Goal: Task Accomplishment & Management: Complete application form

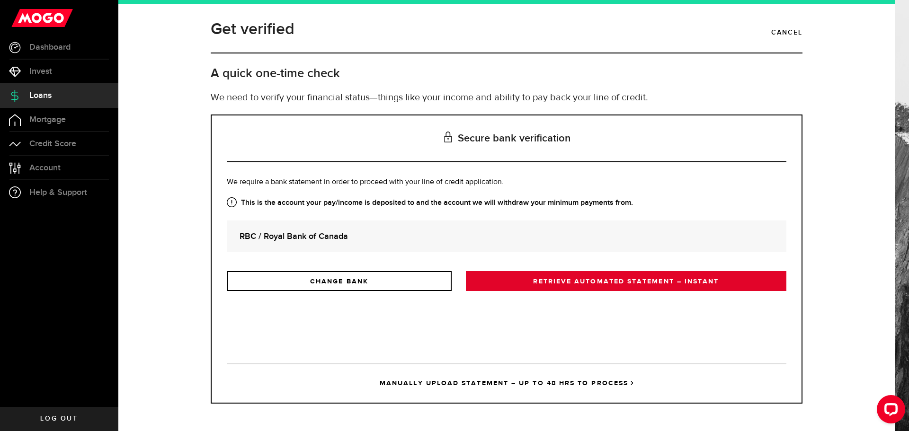
click at [583, 281] on link "RETRIEVE AUTOMATED STATEMENT – INSTANT" at bounding box center [626, 281] width 321 height 20
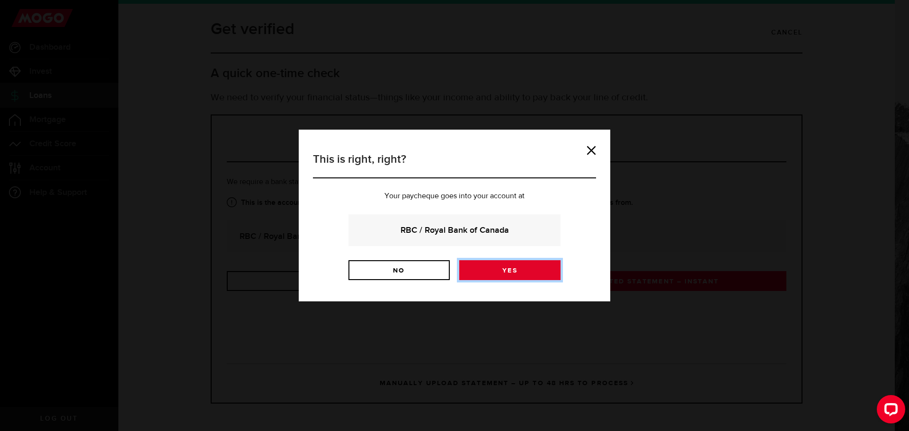
click at [516, 272] on link "Yes" at bounding box center [509, 270] width 101 height 20
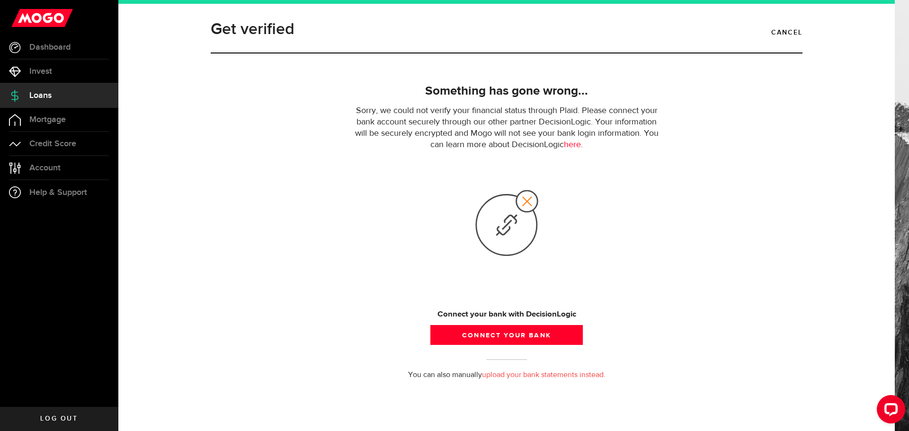
click at [41, 96] on span "Loans" at bounding box center [40, 95] width 22 height 9
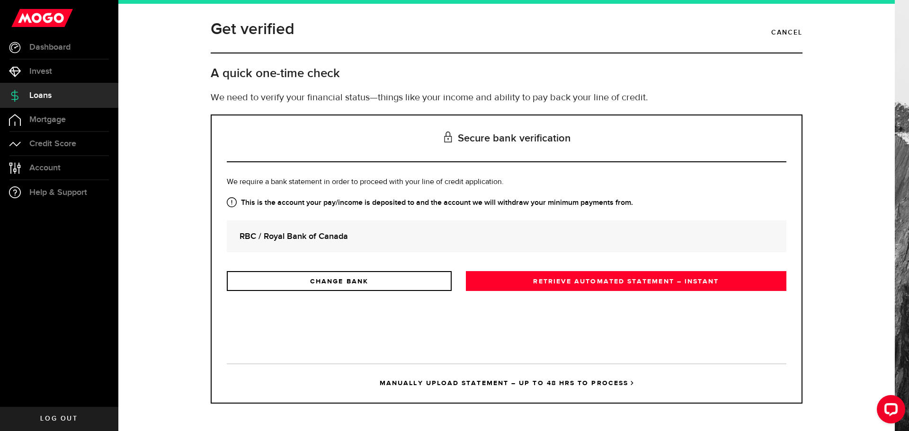
click at [556, 382] on link "MANUALLY UPLOAD STATEMENT – UP TO 48 HRS TO PROCESS" at bounding box center [507, 383] width 560 height 39
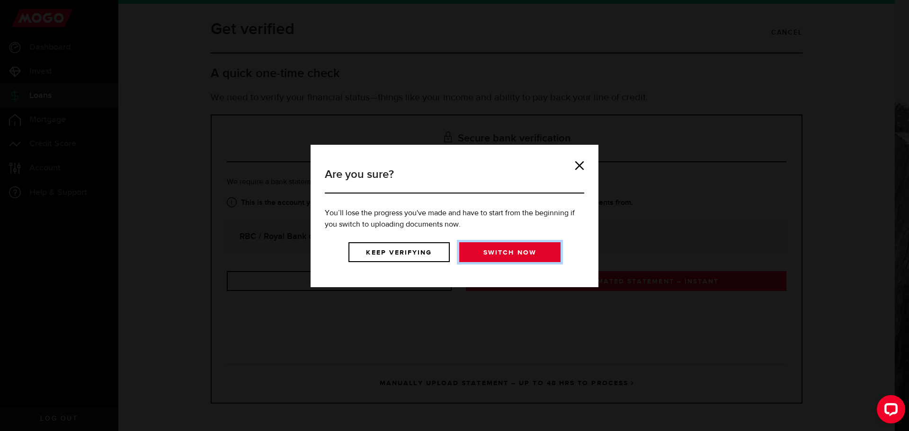
click at [511, 253] on link "Switch now" at bounding box center [509, 252] width 101 height 20
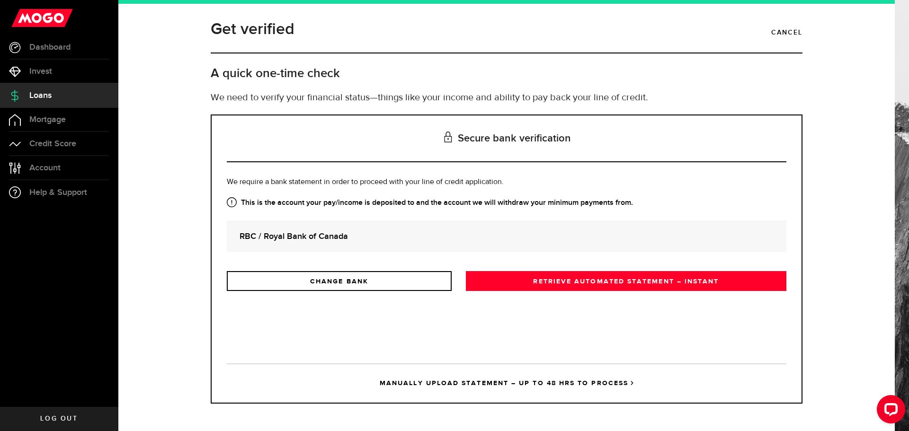
click at [537, 382] on link "MANUALLY UPLOAD STATEMENT – UP TO 48 HRS TO PROCESS" at bounding box center [507, 383] width 560 height 39
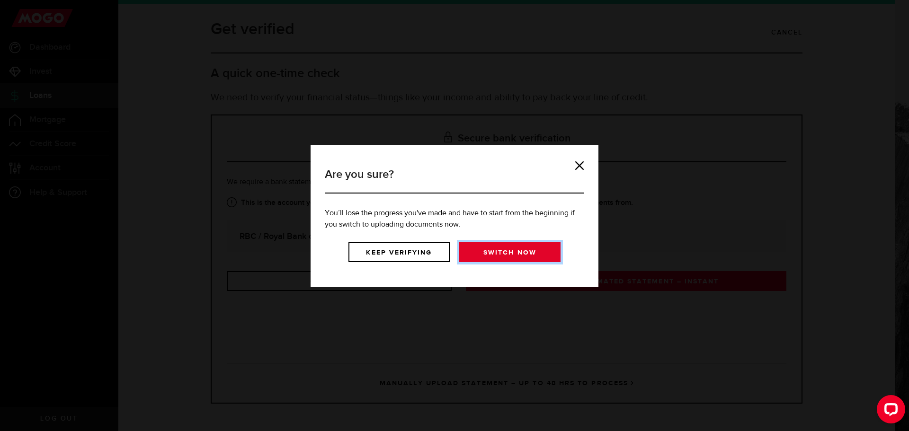
click at [507, 250] on link "Switch now" at bounding box center [509, 252] width 101 height 20
